Goal: Use online tool/utility: Utilize a website feature to perform a specific function

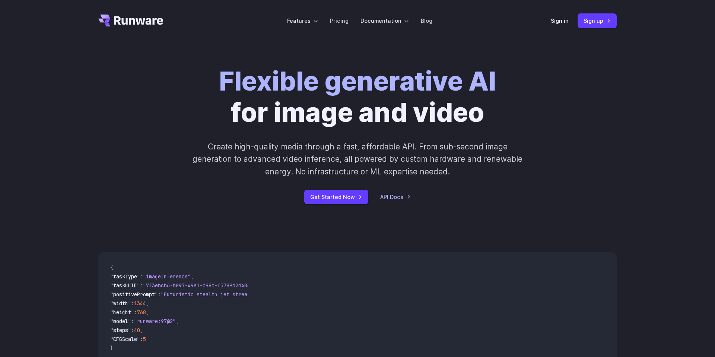
click at [551, 18] on header "Features Tasks Image generation Video generation Sonic Inference Engine™ Models…" at bounding box center [357, 21] width 536 height 42
click at [560, 20] on link "Sign in" at bounding box center [560, 20] width 18 height 9
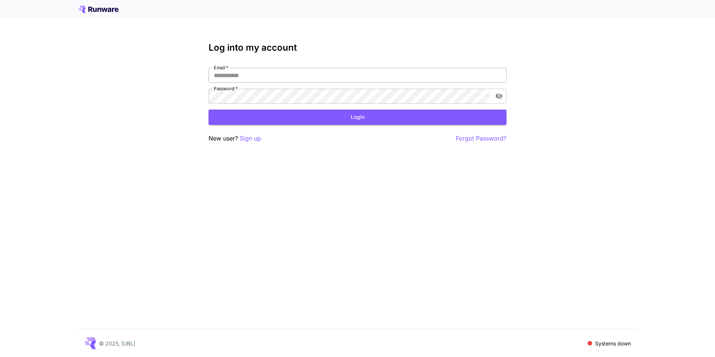
click at [393, 70] on input "Email   *" at bounding box center [358, 75] width 298 height 15
type input "**********"
click button "Login" at bounding box center [358, 116] width 298 height 15
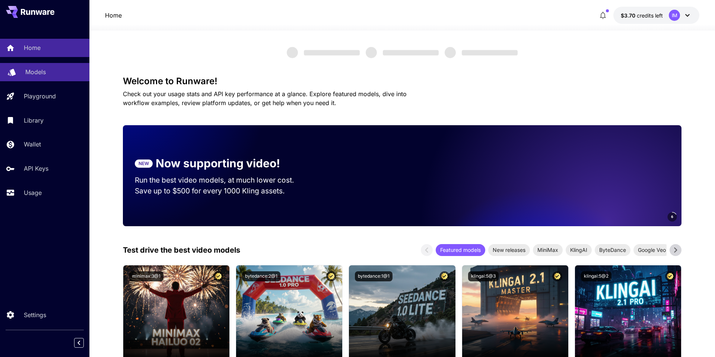
click at [63, 70] on div "Models" at bounding box center [54, 71] width 58 height 9
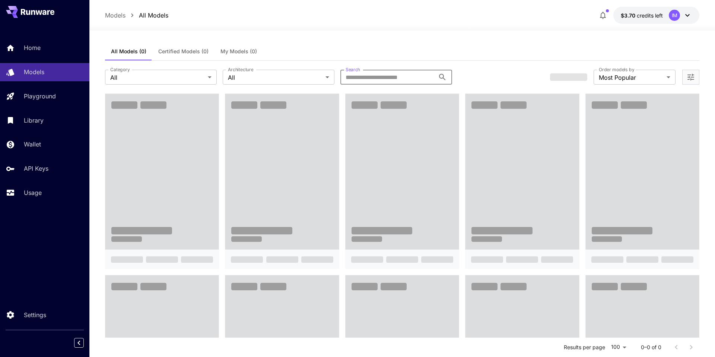
click at [408, 76] on input "Search" at bounding box center [387, 77] width 95 height 15
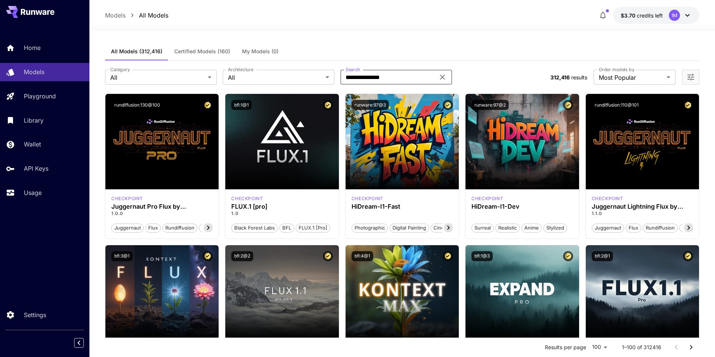
type input "**********"
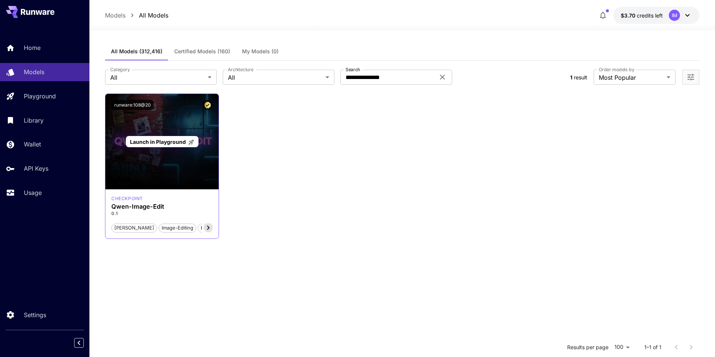
click at [171, 144] on span "Launch in Playground" at bounding box center [158, 142] width 56 height 6
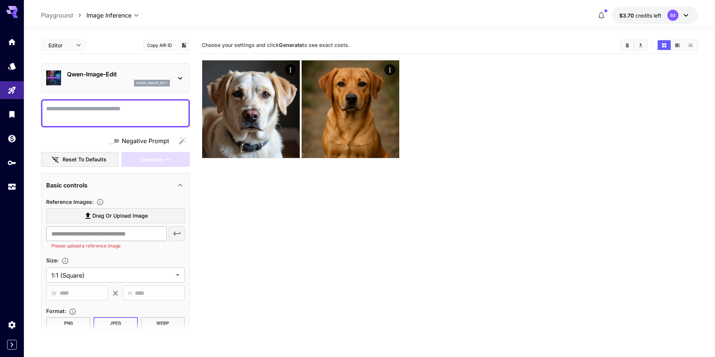
click at [114, 233] on input "text" at bounding box center [106, 233] width 120 height 15
click at [128, 216] on span "Drag or upload image" at bounding box center [119, 215] width 55 height 9
click at [0, 0] on input "Drag or upload image" at bounding box center [0, 0] width 0 height 0
type input "**********"
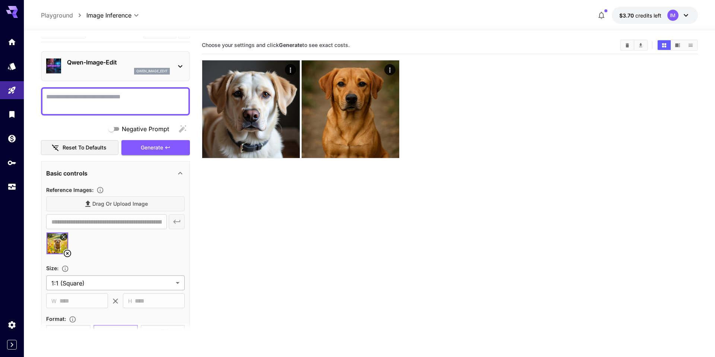
scroll to position [12, 0]
click at [125, 99] on textarea "Negative Prompt" at bounding box center [115, 101] width 139 height 18
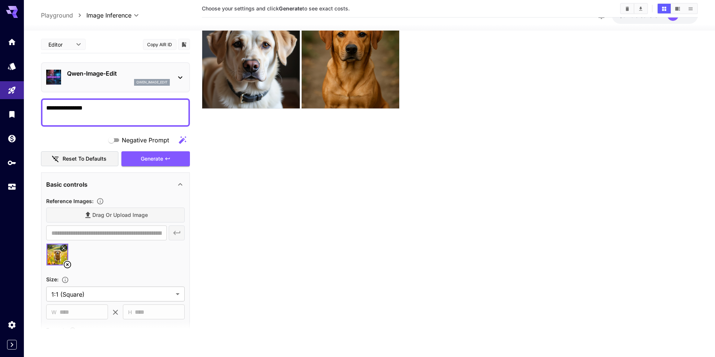
scroll to position [45, 0]
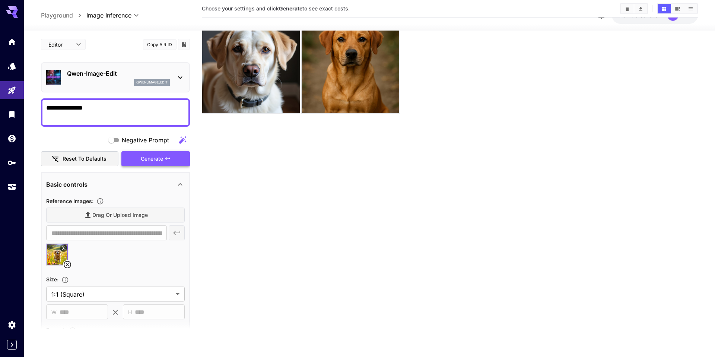
type textarea "**********"
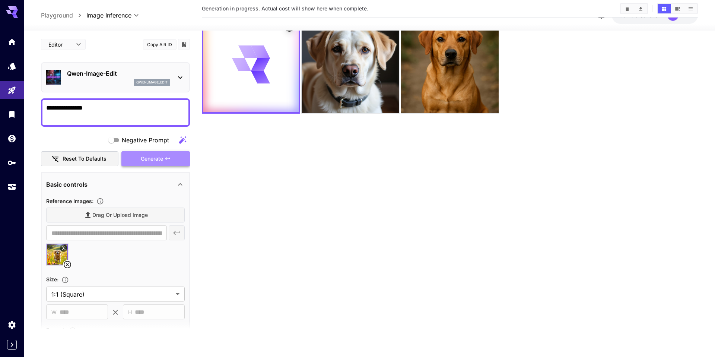
click at [162, 156] on span "Generate" at bounding box center [152, 158] width 22 height 9
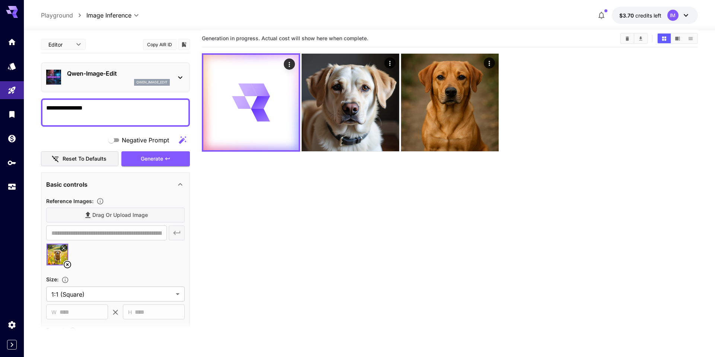
scroll to position [0, 0]
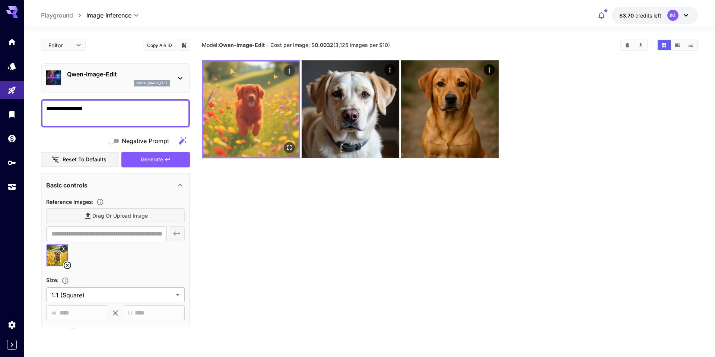
click at [254, 85] on img at bounding box center [250, 108] width 95 height 95
click at [290, 146] on icon "Open in fullscreen" at bounding box center [289, 147] width 7 height 7
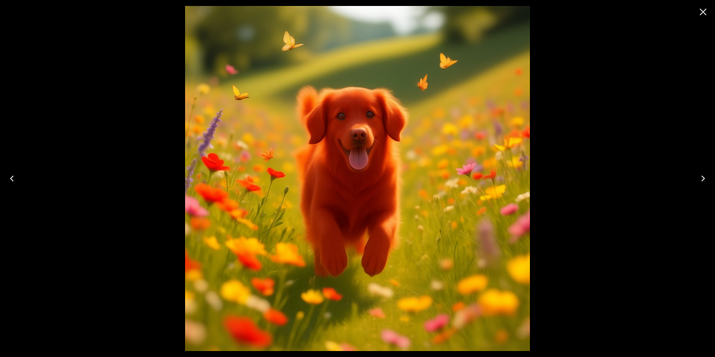
click at [706, 9] on icon "Close" at bounding box center [703, 12] width 12 height 12
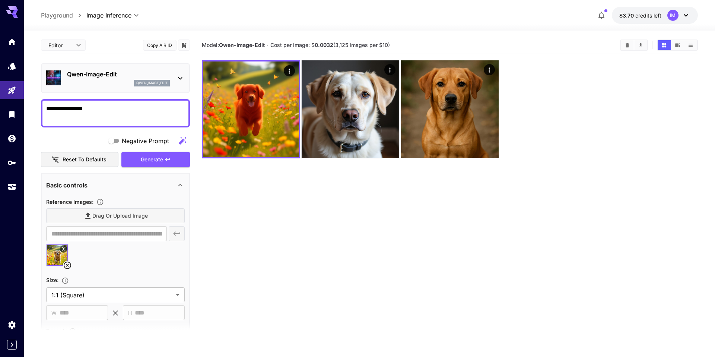
click at [61, 252] on img at bounding box center [58, 255] width 22 height 22
